Goal: Use online tool/utility: Utilize a website feature to perform a specific function

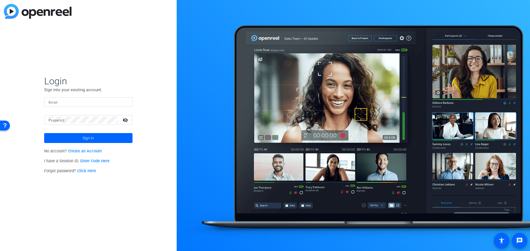
click at [79, 105] on div at bounding box center [88, 102] width 79 height 10
type input "[PERSON_NAME][EMAIL_ADDRESS][PERSON_NAME][DOMAIN_NAME]"
click at [73, 139] on span at bounding box center [88, 138] width 88 height 13
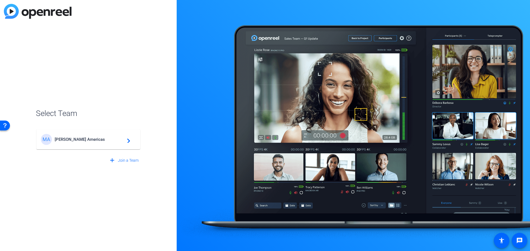
click at [73, 140] on span "[PERSON_NAME] Americas" at bounding box center [89, 139] width 69 height 5
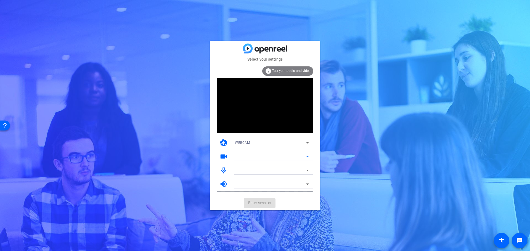
click at [265, 154] on div at bounding box center [270, 156] width 71 height 7
click at [306, 169] on icon at bounding box center [307, 170] width 7 height 7
click at [305, 170] on icon at bounding box center [307, 170] width 7 height 7
click at [307, 172] on icon at bounding box center [307, 170] width 7 height 7
click at [283, 71] on span "Test your audio and video" at bounding box center [291, 71] width 38 height 4
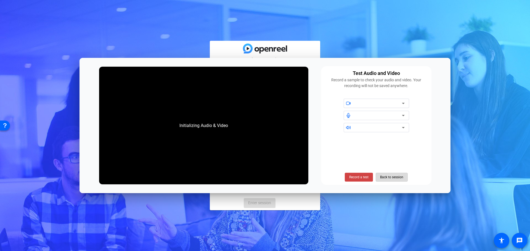
click at [383, 176] on span "Back to session" at bounding box center [391, 177] width 23 height 10
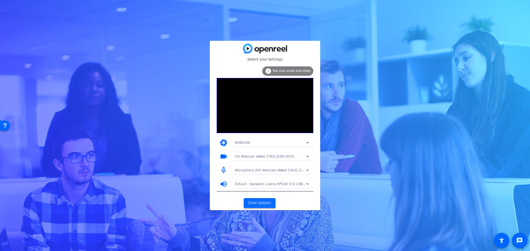
click at [258, 206] on span "Enter session" at bounding box center [259, 203] width 23 height 6
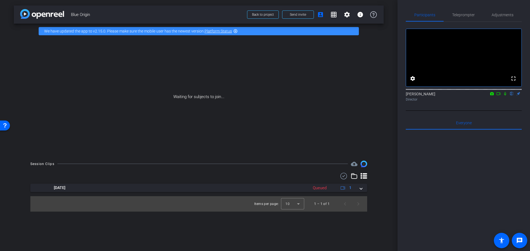
type input "test script"
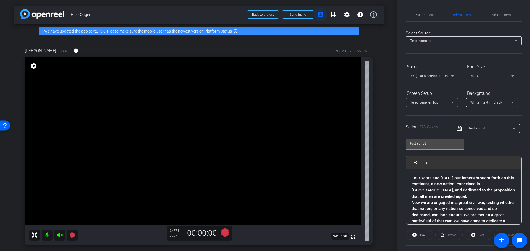
click at [320, 17] on mat-icon "account_box" at bounding box center [320, 14] width 7 height 7
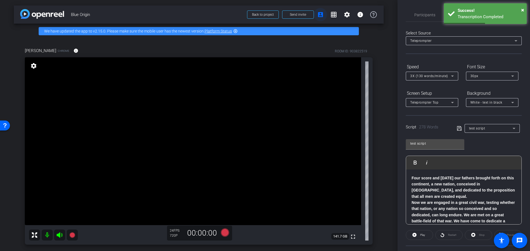
click at [317, 16] on mat-icon "account_box" at bounding box center [320, 14] width 7 height 7
click at [523, 9] on span "×" at bounding box center [522, 10] width 3 height 7
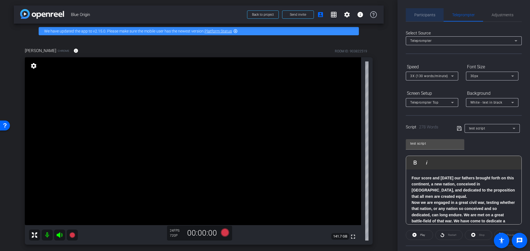
click at [425, 20] on span "Participants" at bounding box center [424, 14] width 21 height 13
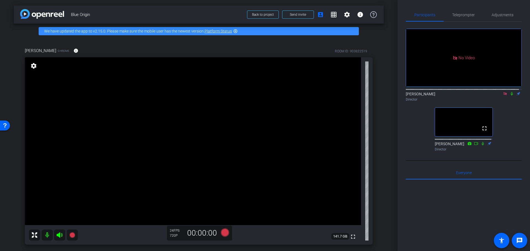
click at [503, 92] on icon at bounding box center [505, 94] width 4 height 4
